Goal: Information Seeking & Learning: Learn about a topic

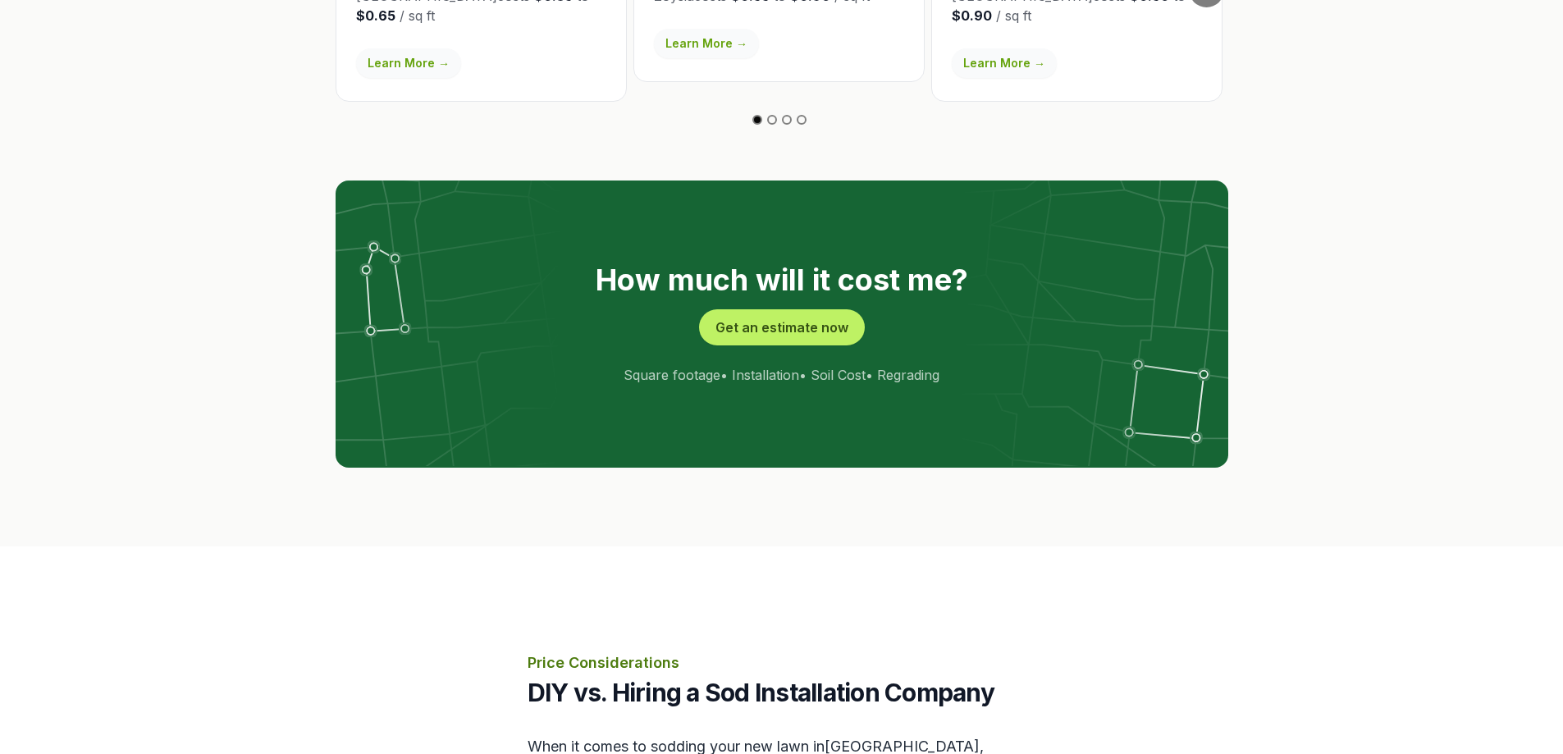
scroll to position [3100, 0]
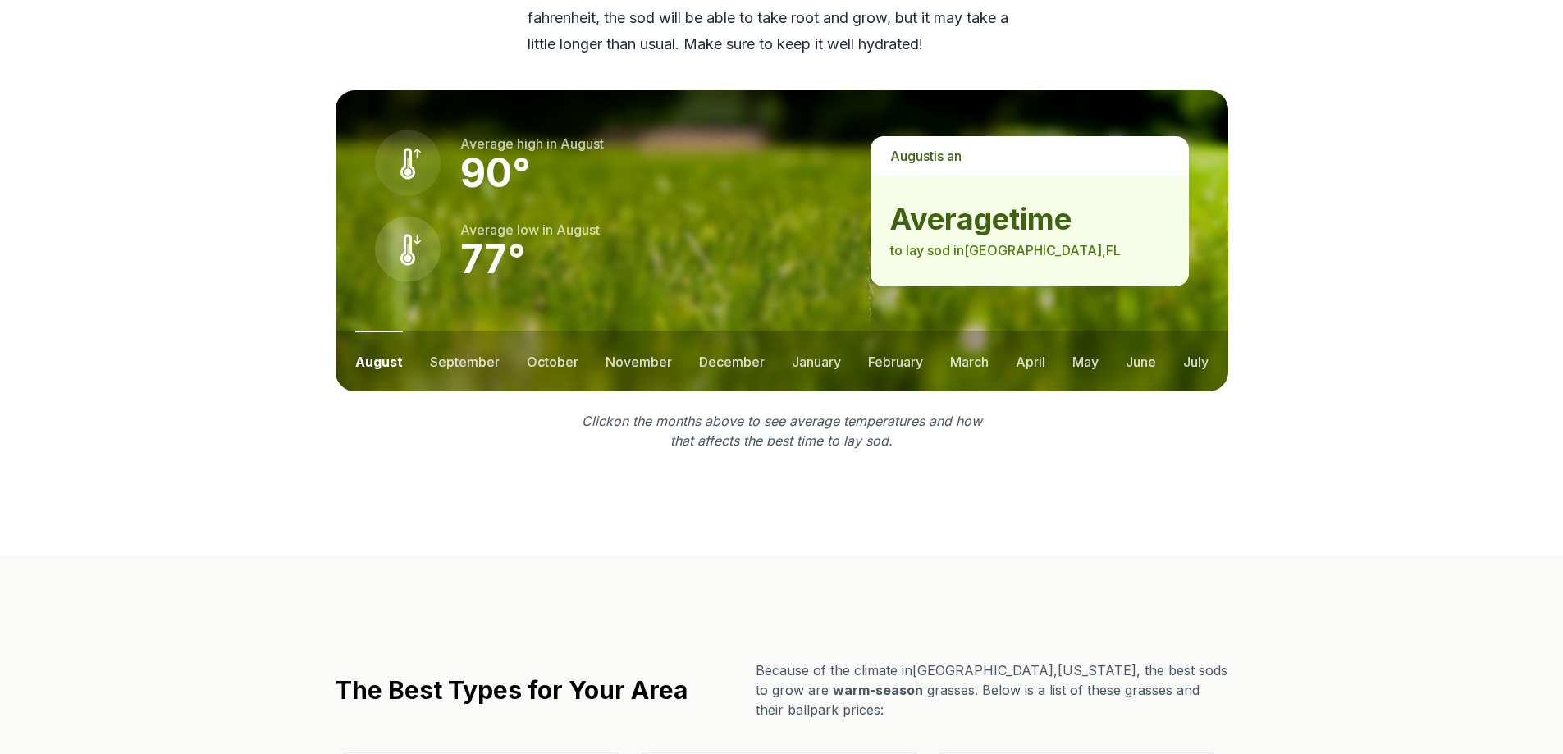
scroll to position [2187, 0]
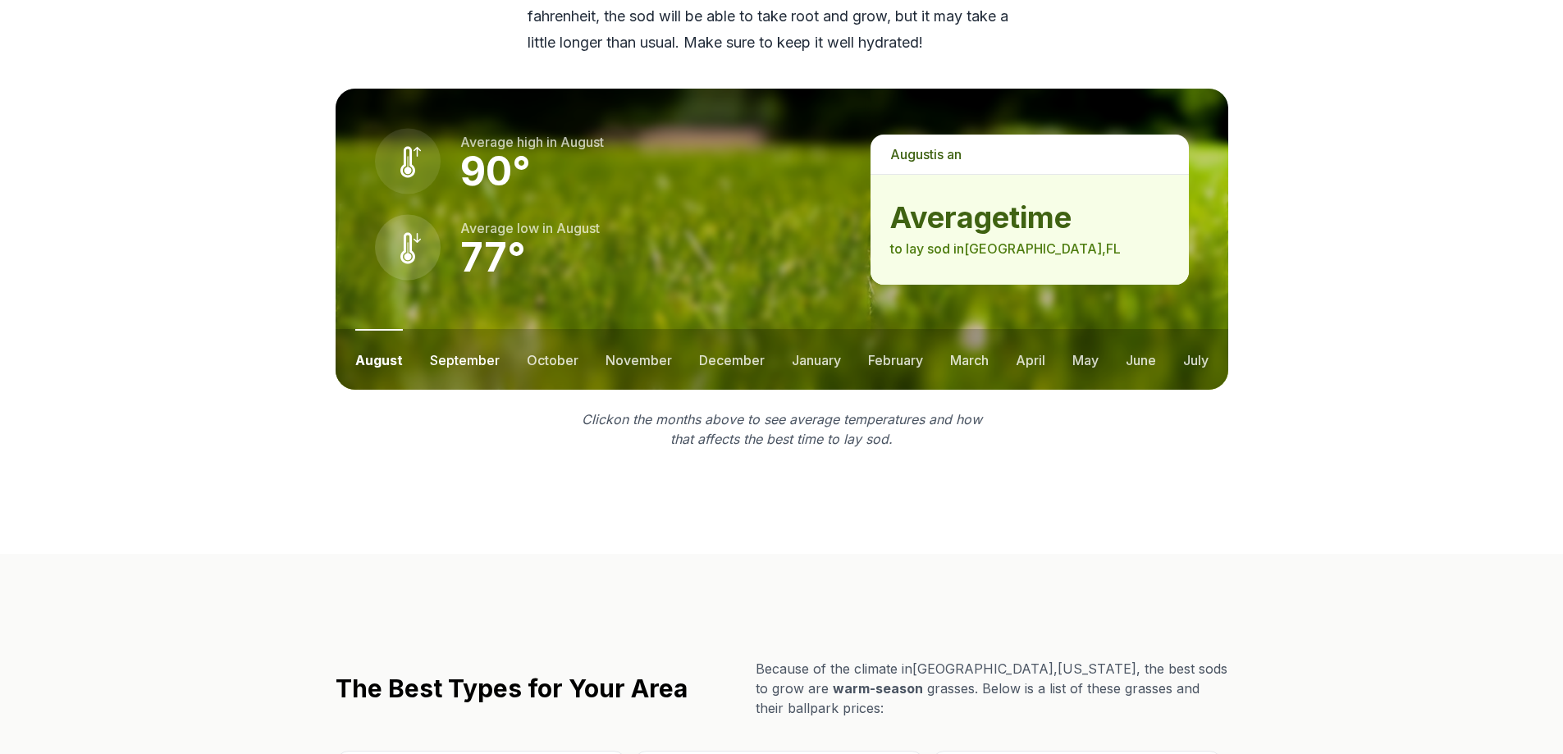
click at [464, 353] on button "september" at bounding box center [465, 359] width 70 height 61
click at [713, 359] on button "december" at bounding box center [731, 359] width 66 height 61
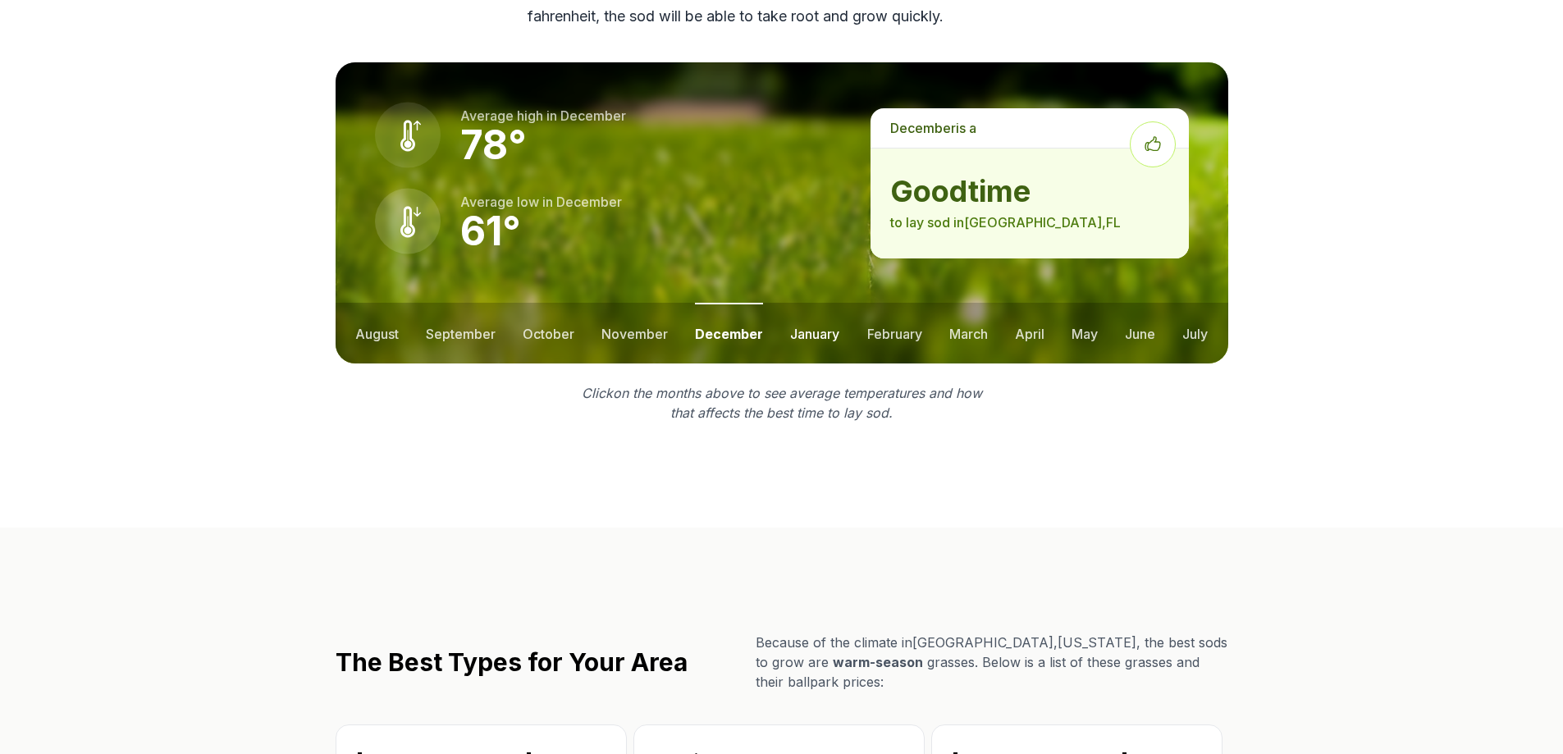
click at [820, 347] on button "january" at bounding box center [814, 333] width 49 height 61
click at [1198, 336] on button "july" at bounding box center [1194, 333] width 25 height 61
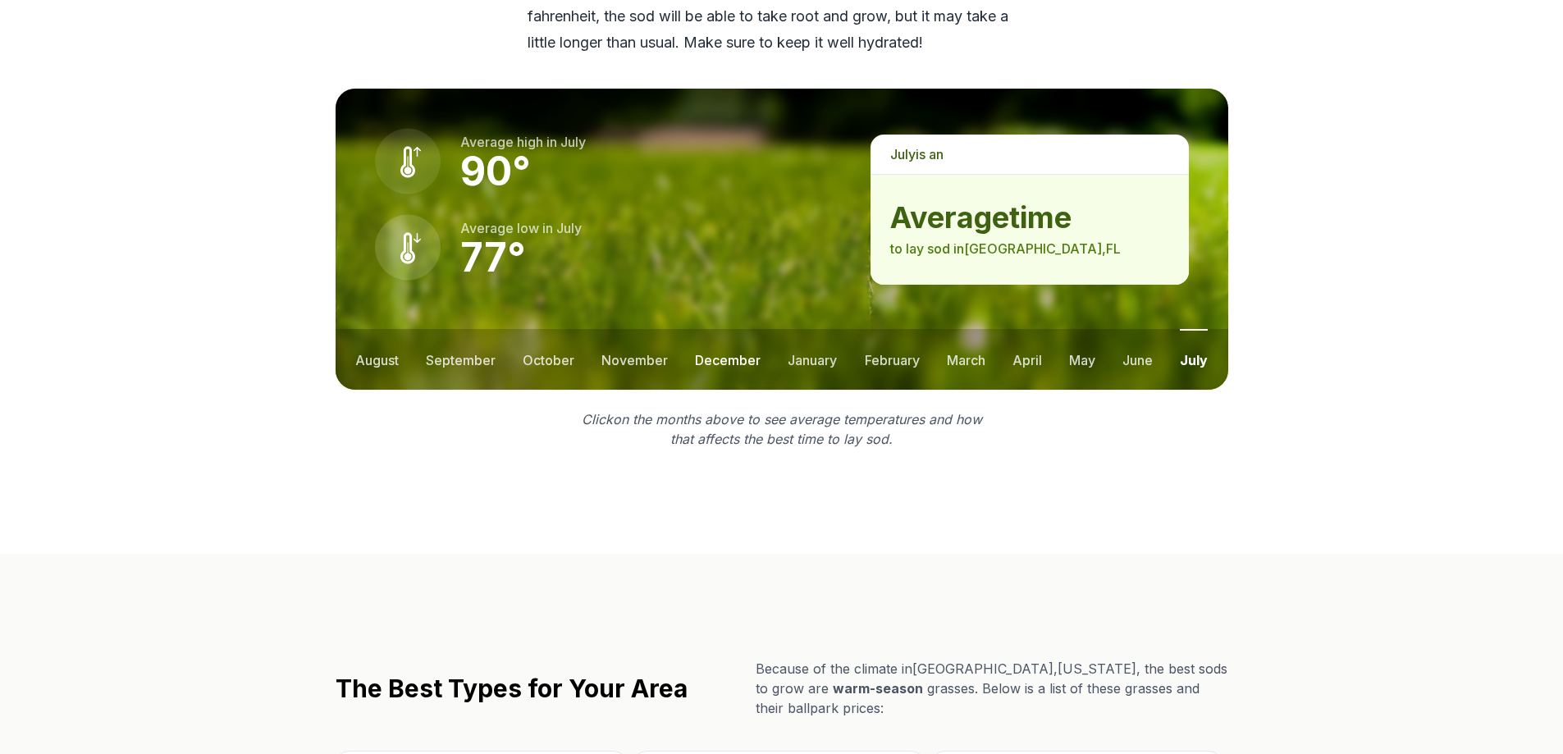
click at [727, 361] on button "december" at bounding box center [728, 359] width 66 height 61
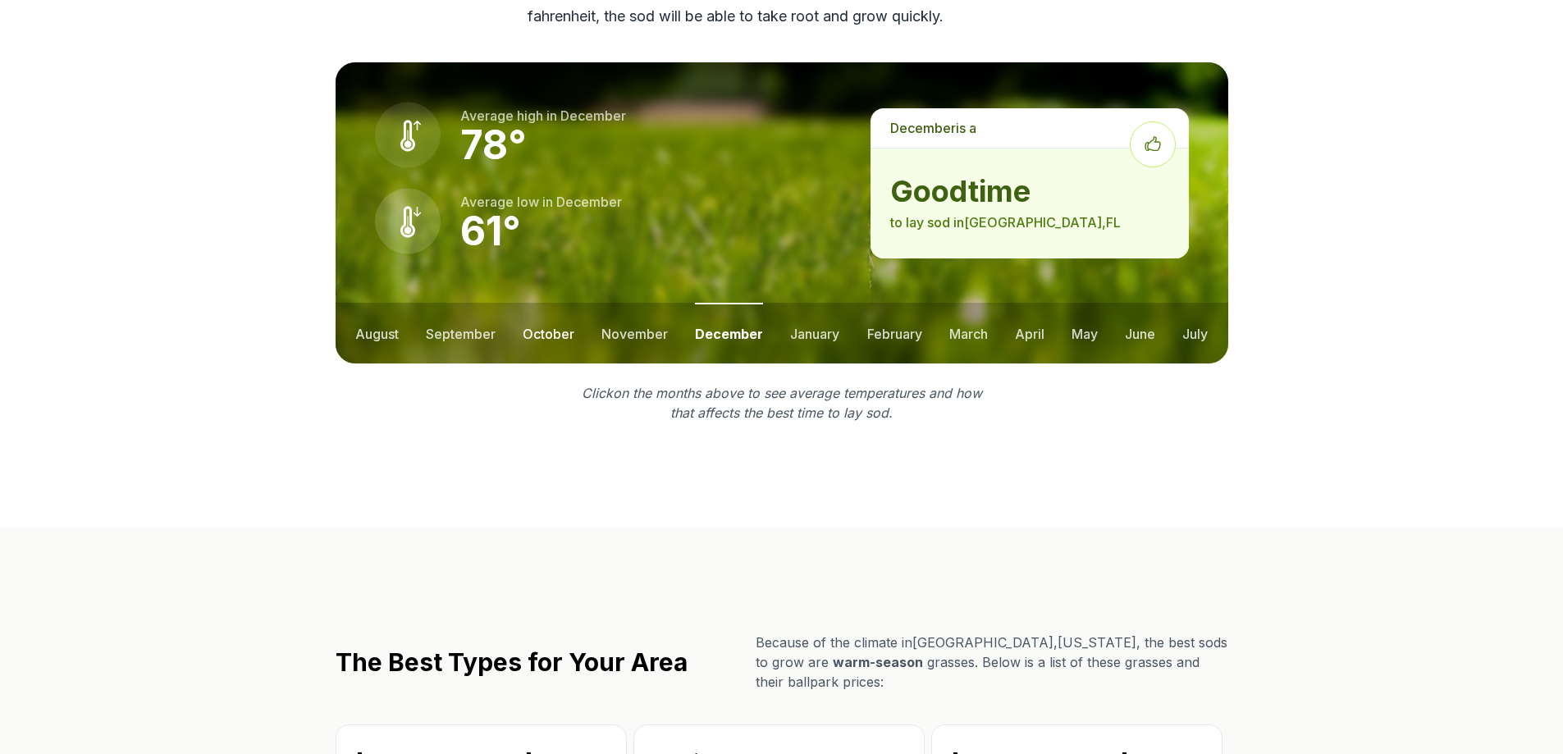
click at [558, 335] on button "october" at bounding box center [549, 333] width 52 height 61
click at [460, 332] on button "september" at bounding box center [461, 333] width 70 height 61
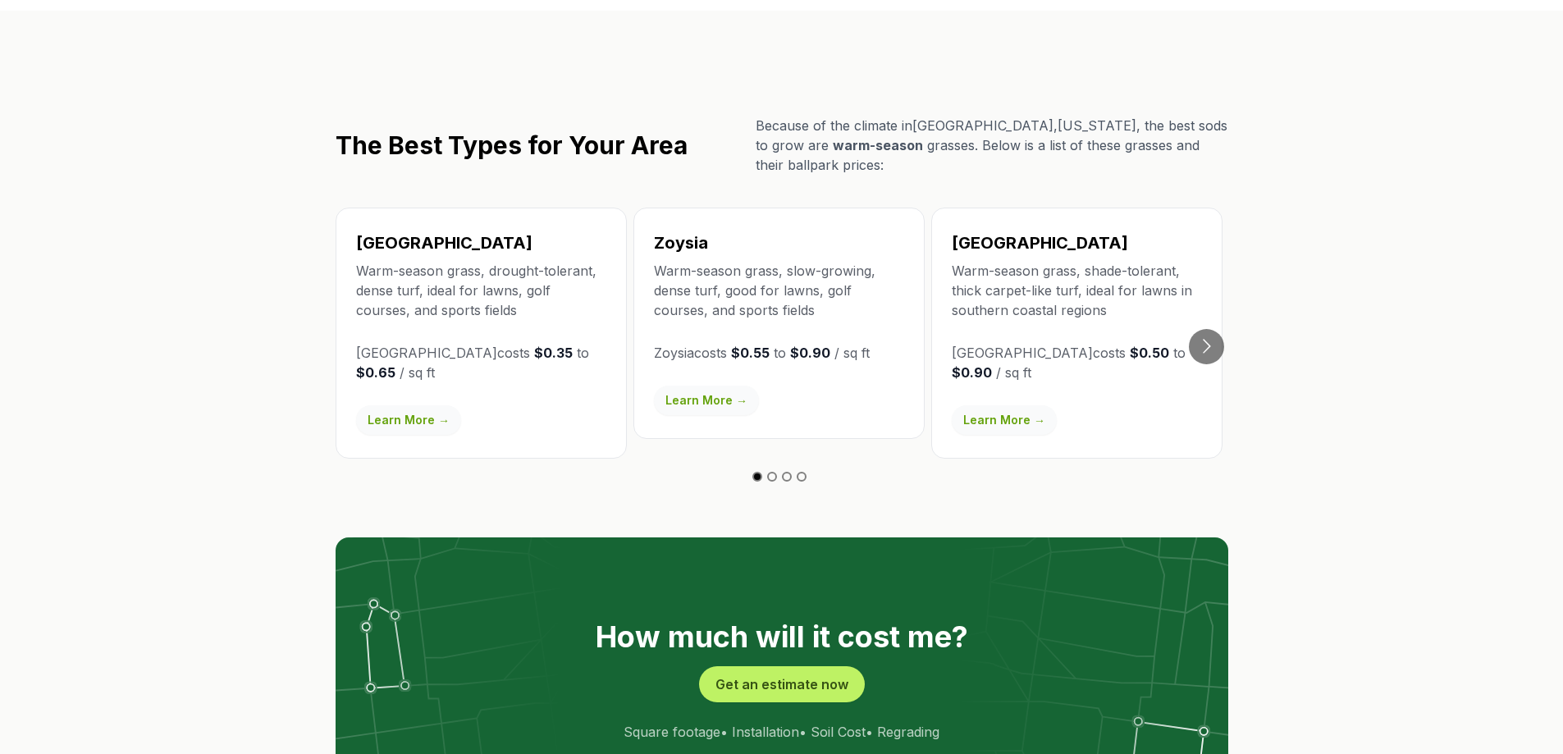
scroll to position [2731, 0]
click at [1210, 349] on button "Go to next slide" at bounding box center [1206, 345] width 35 height 35
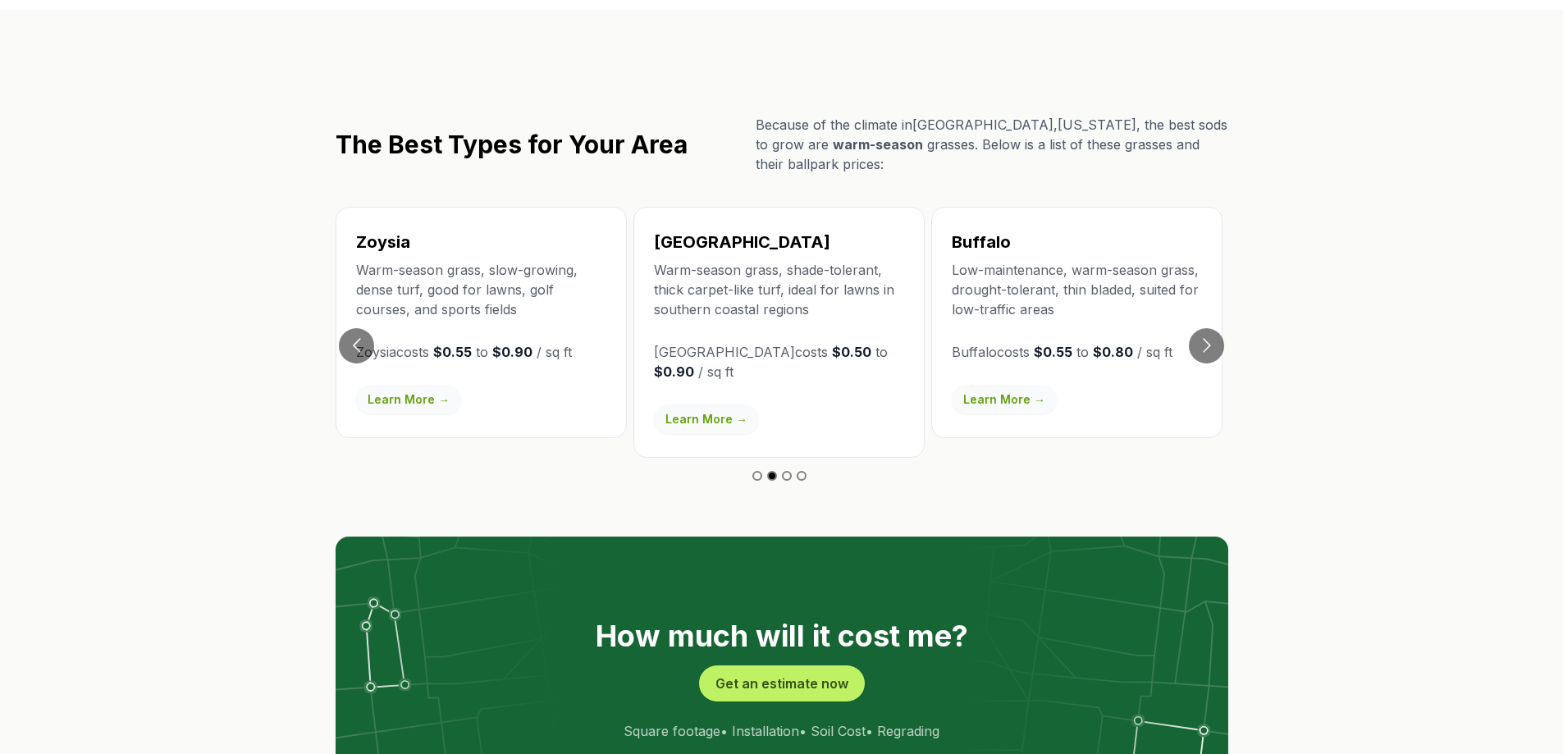
click at [704, 424] on link "Learn More →" at bounding box center [706, 420] width 105 height 30
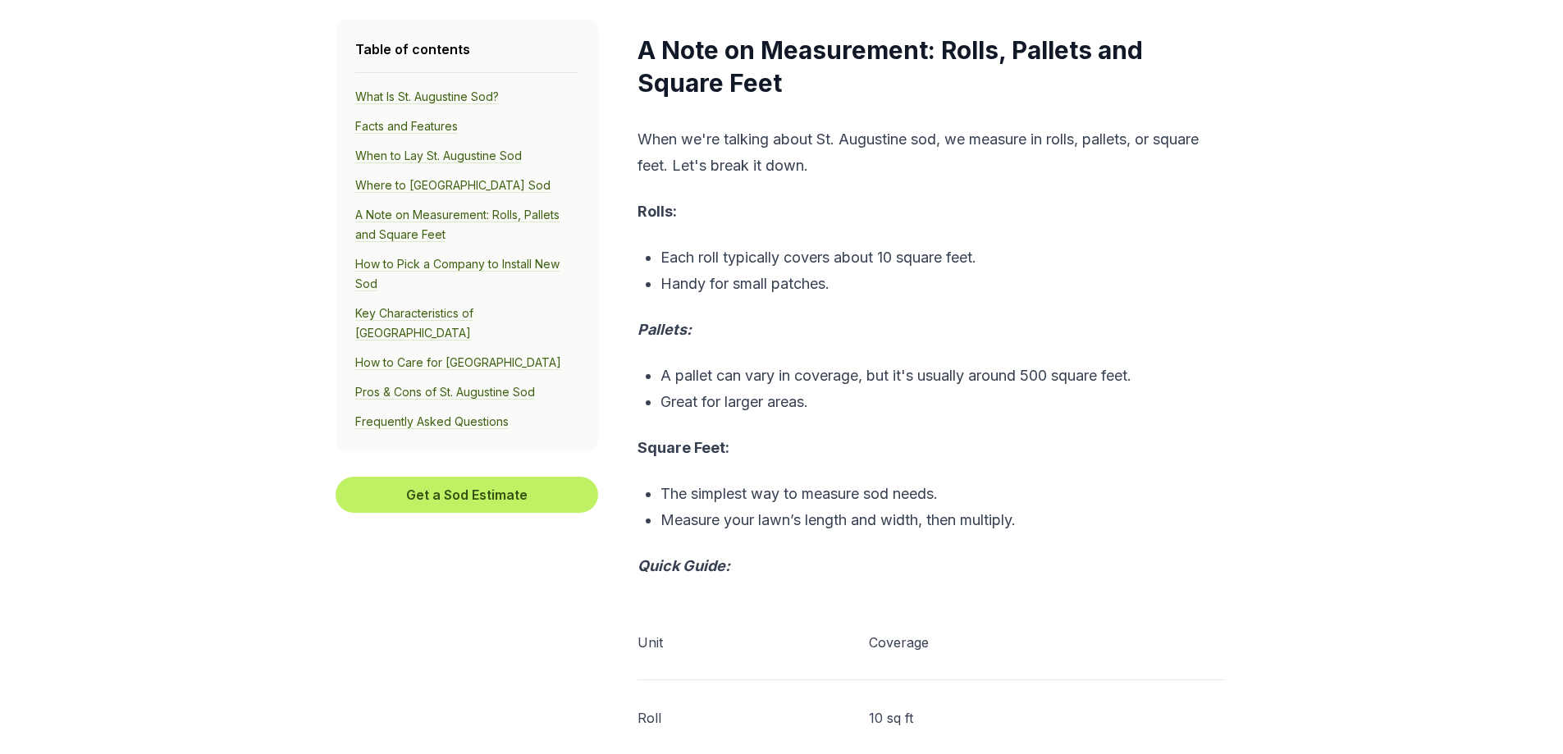
scroll to position [6339, 0]
